Goal: Find specific page/section: Find specific page/section

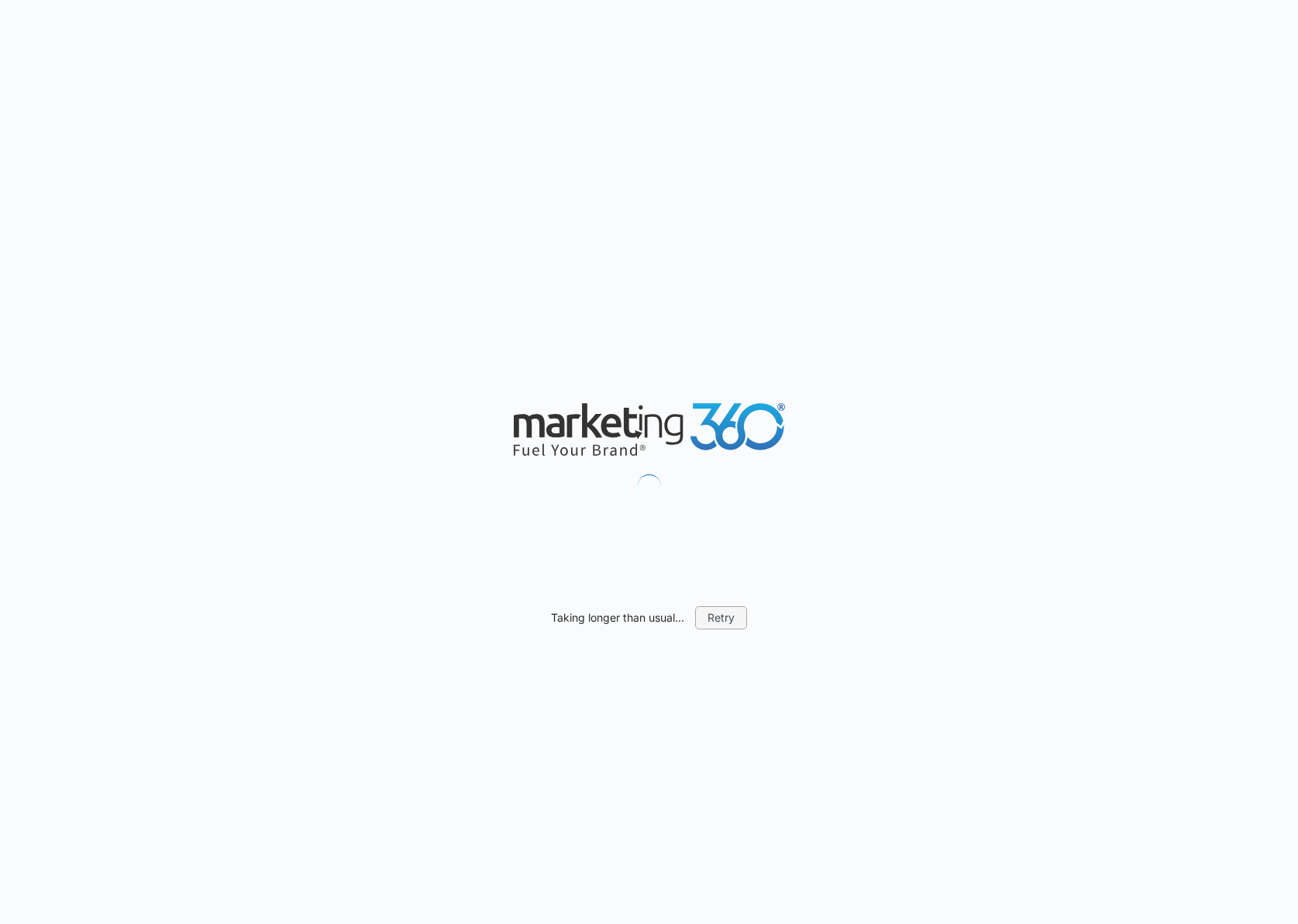
click at [723, 610] on button "Retry" at bounding box center [721, 618] width 52 height 24
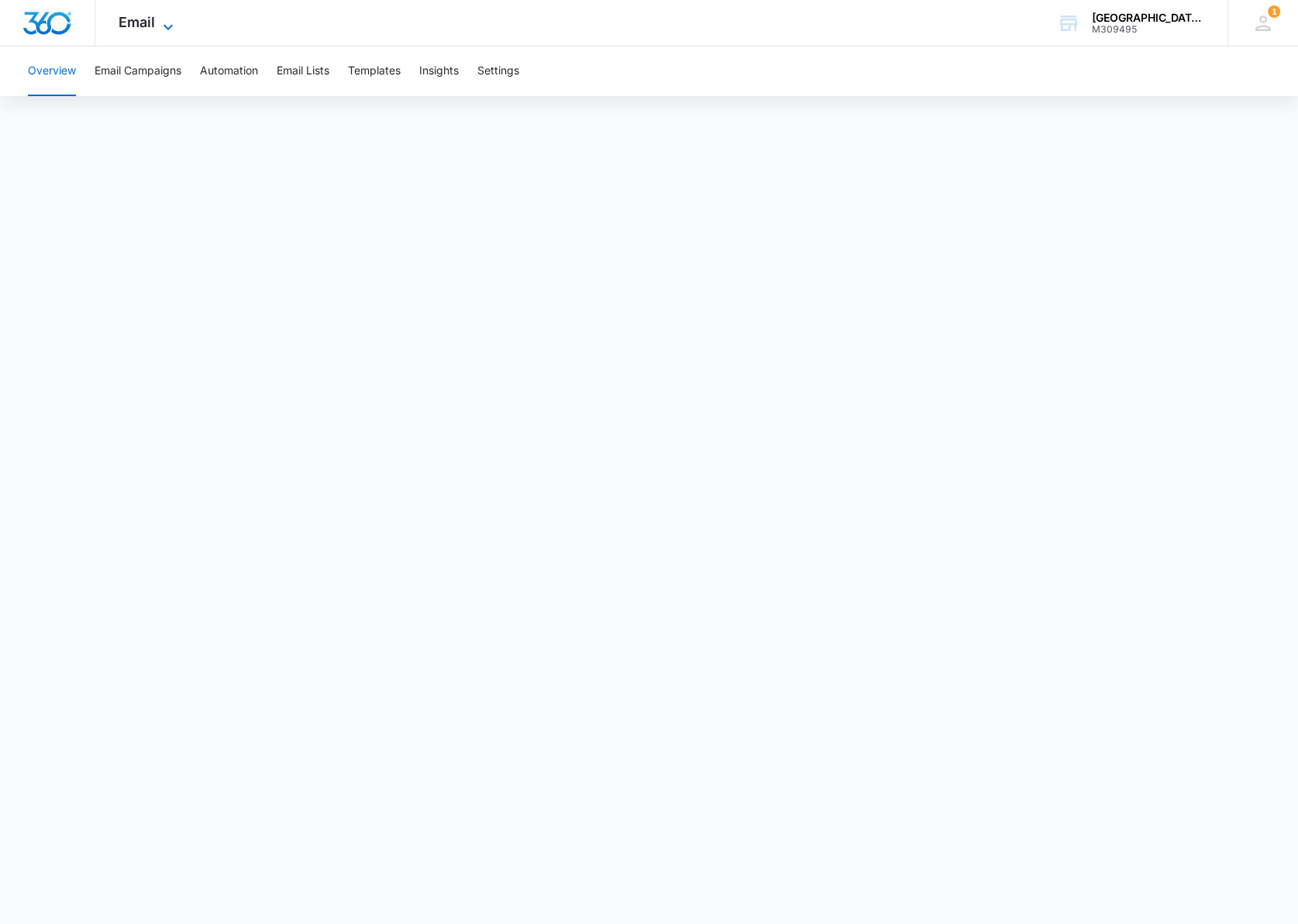
click at [142, 23] on span "Email" at bounding box center [137, 22] width 37 height 16
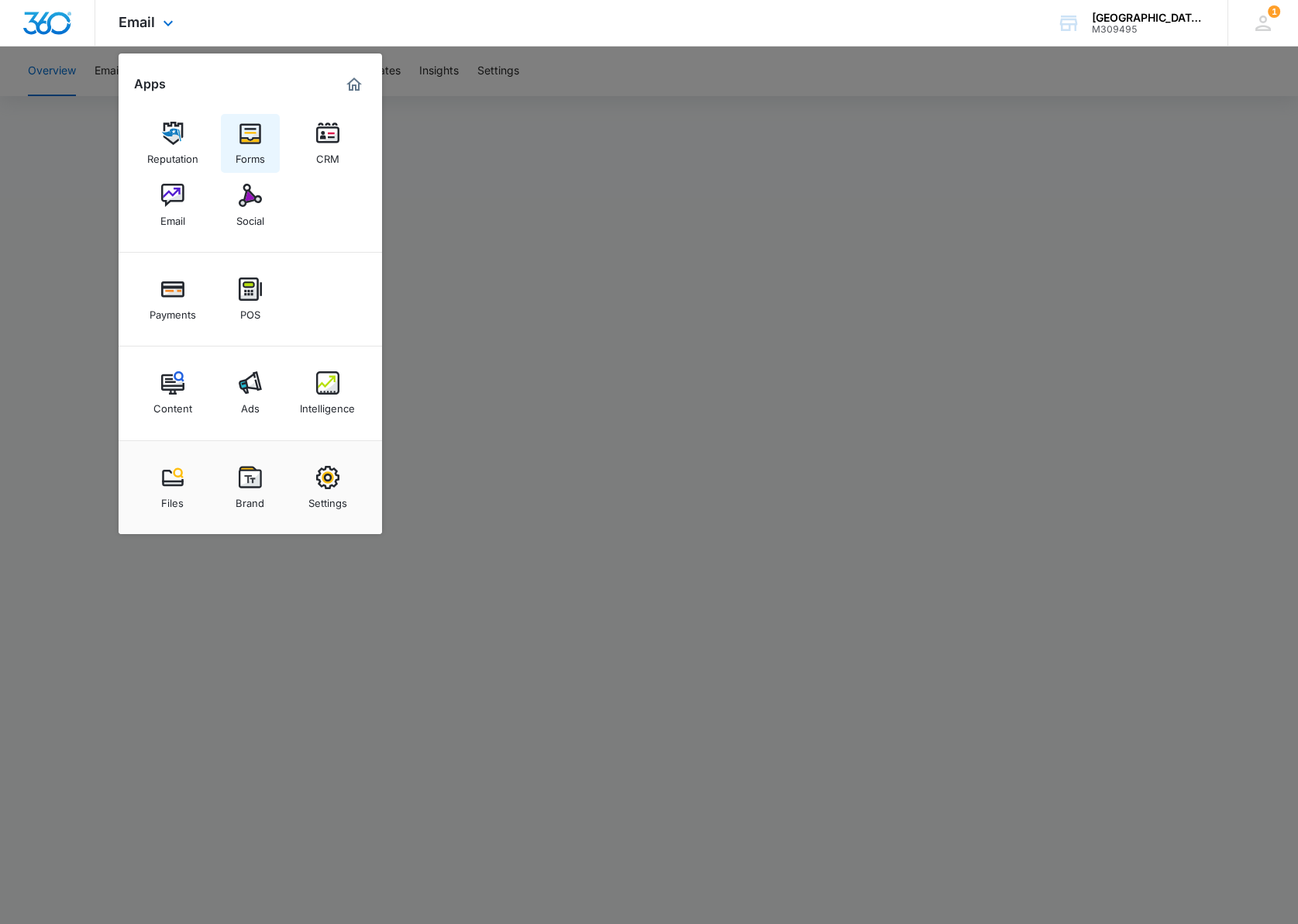
click at [249, 134] on img at bounding box center [250, 133] width 24 height 24
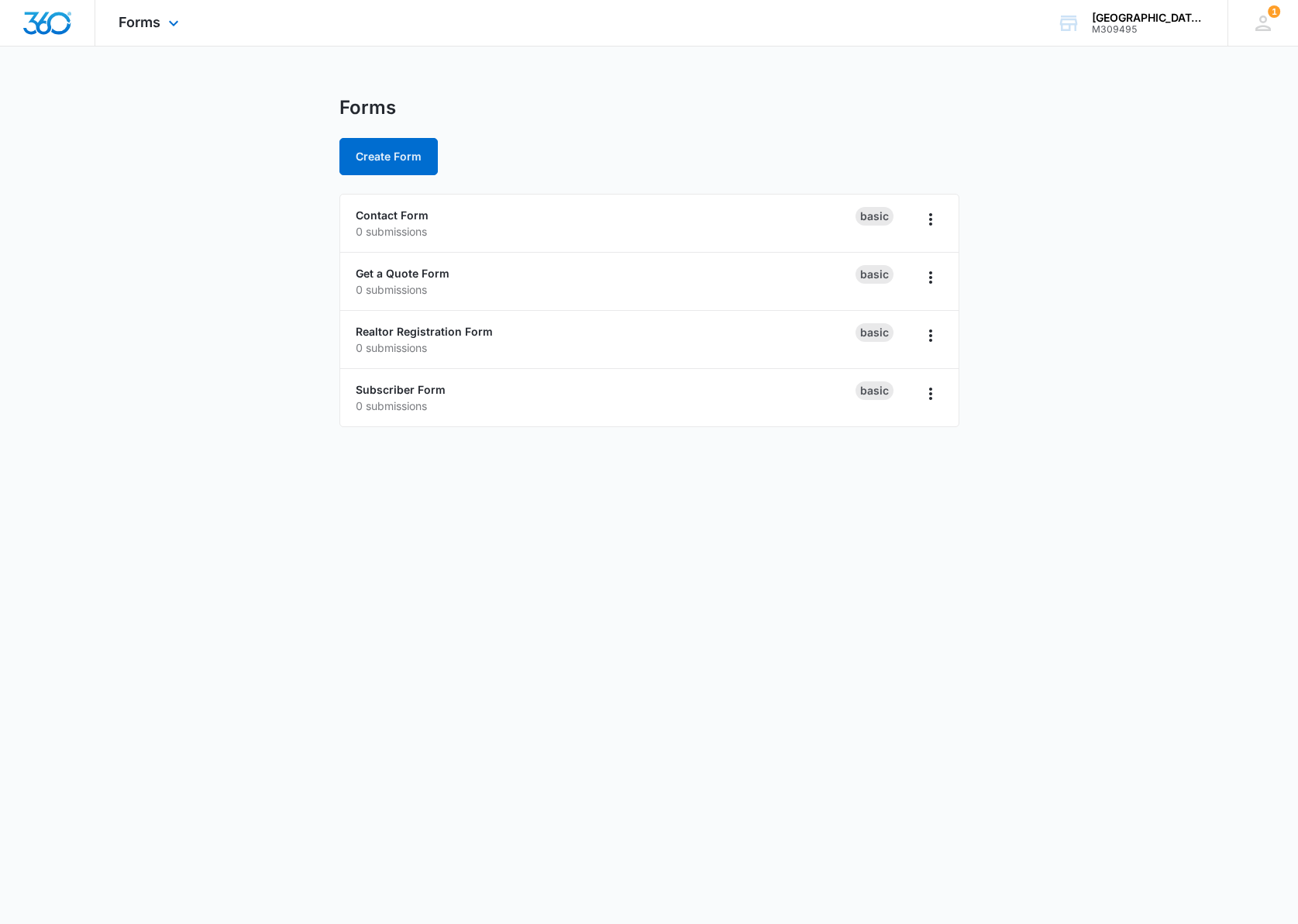
click at [46, 26] on img "Dashboard" at bounding box center [47, 23] width 50 height 24
click at [147, 27] on span "Forms" at bounding box center [140, 22] width 42 height 16
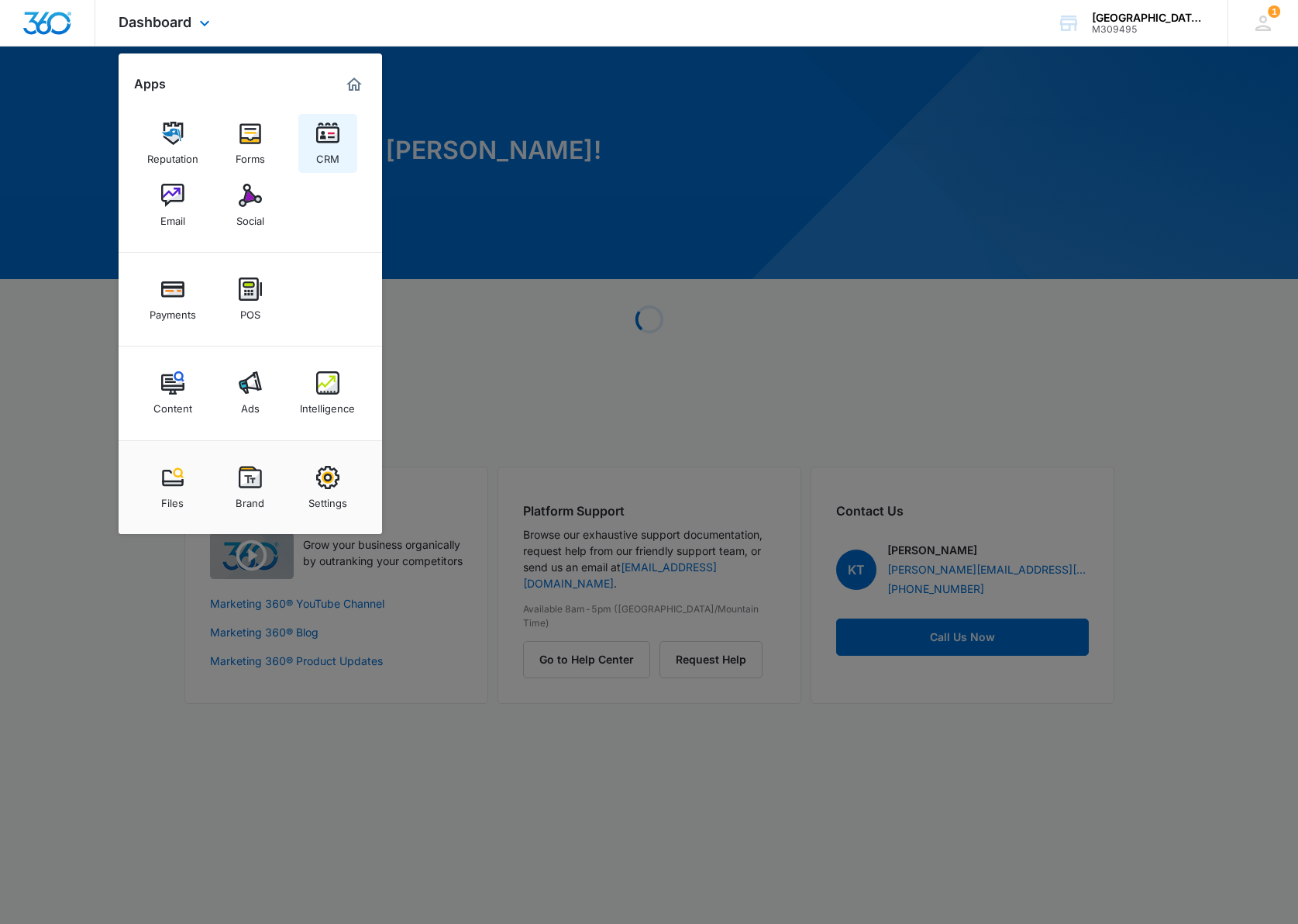
click at [328, 135] on img at bounding box center [327, 133] width 24 height 24
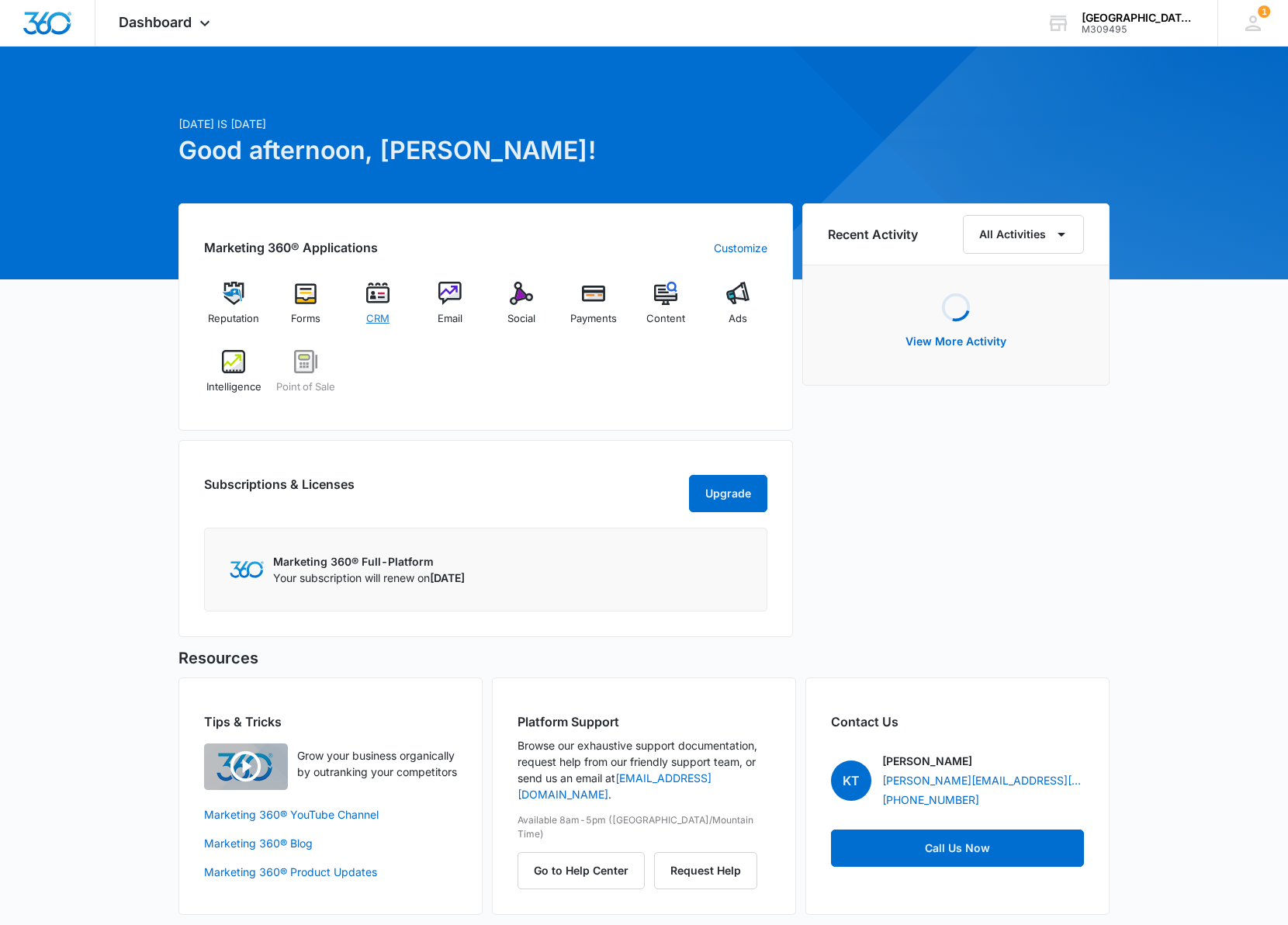
click at [379, 304] on img at bounding box center [378, 293] width 24 height 24
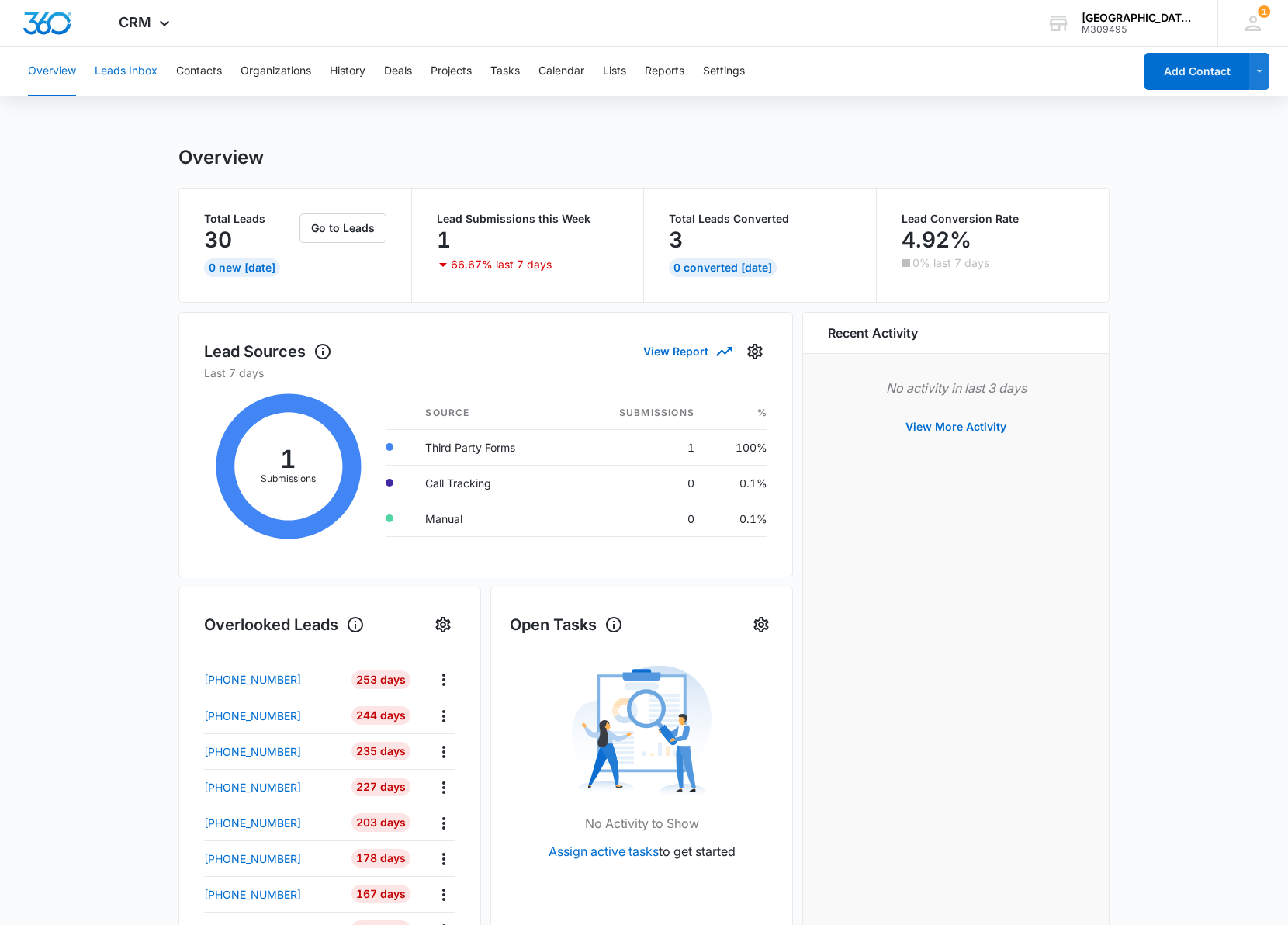
click at [123, 72] on button "Leads Inbox" at bounding box center [126, 71] width 63 height 50
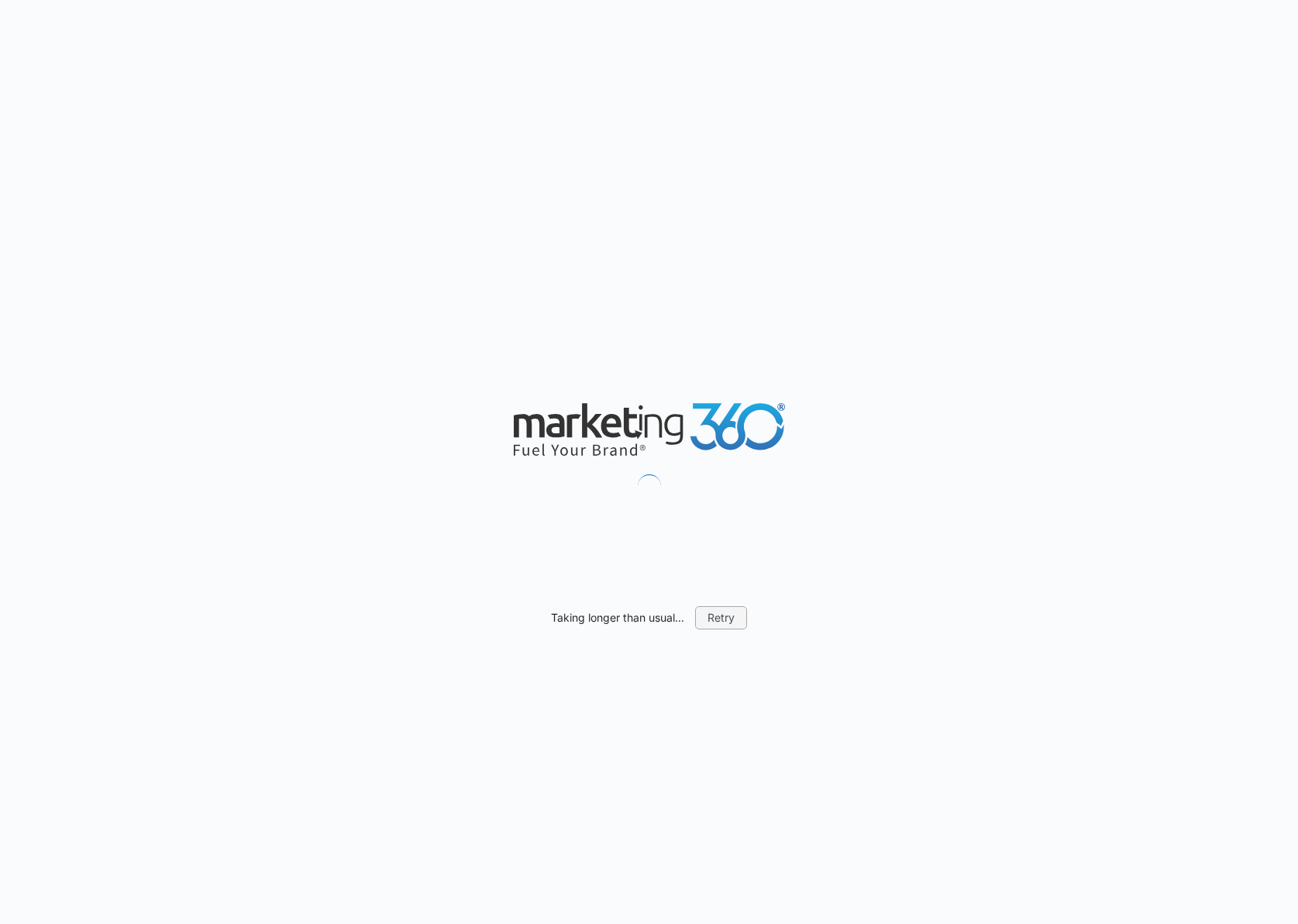
click at [733, 624] on button "Retry" at bounding box center [721, 618] width 52 height 24
